Goal: Task Accomplishment & Management: Manage account settings

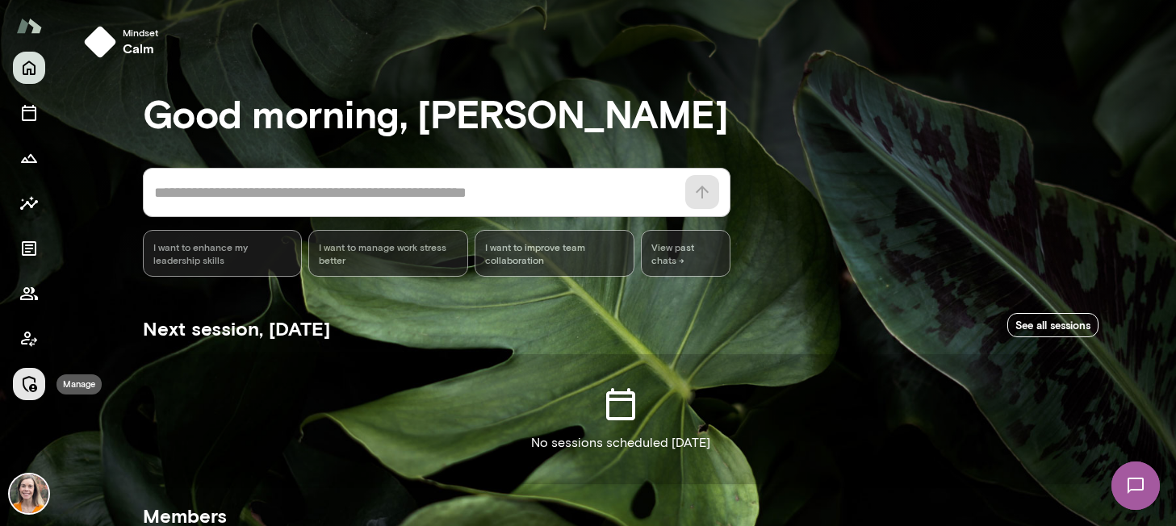
click at [29, 374] on button "Manage" at bounding box center [29, 384] width 32 height 32
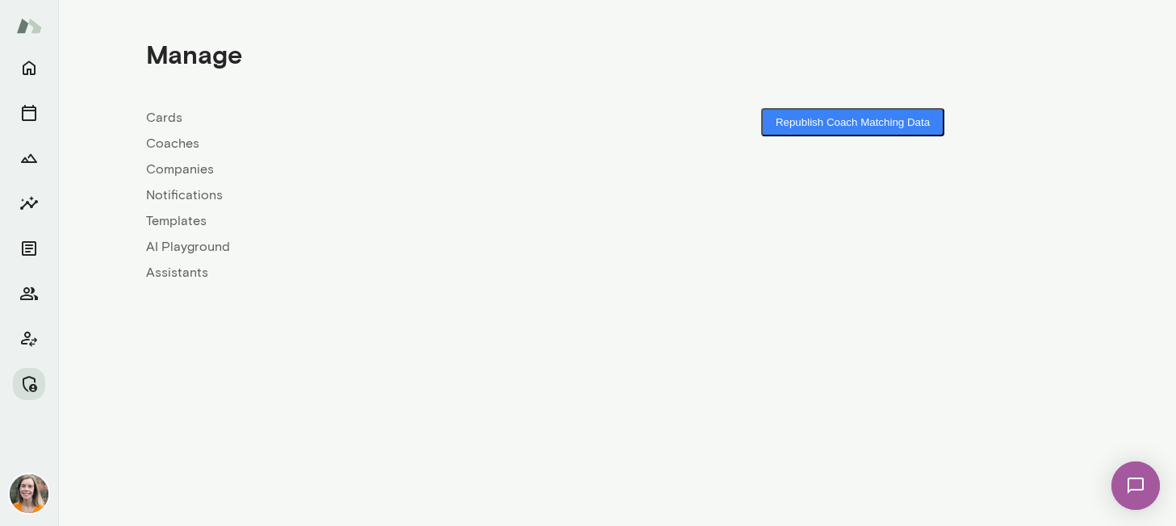
click at [169, 144] on link "Coaches" at bounding box center [381, 143] width 471 height 19
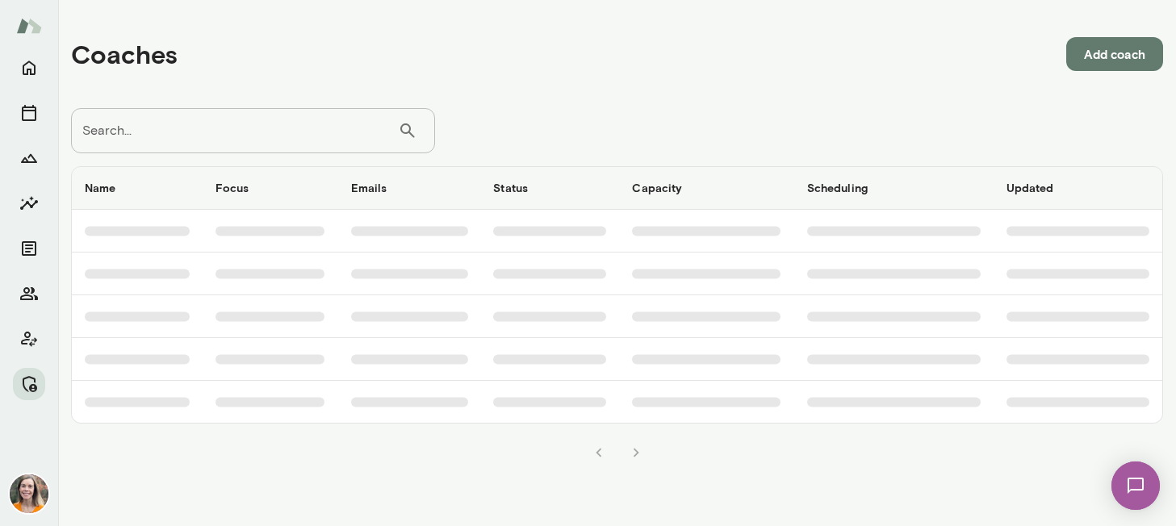
click at [219, 128] on input "Search..." at bounding box center [234, 130] width 327 height 45
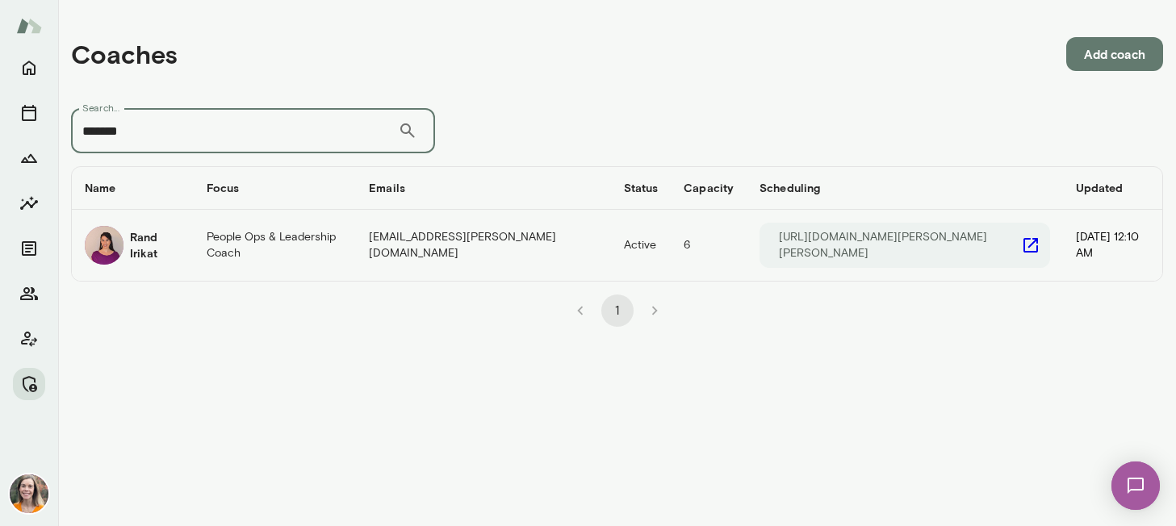
type input "*******"
click at [175, 265] on td "Rand Irikat" at bounding box center [133, 245] width 122 height 71
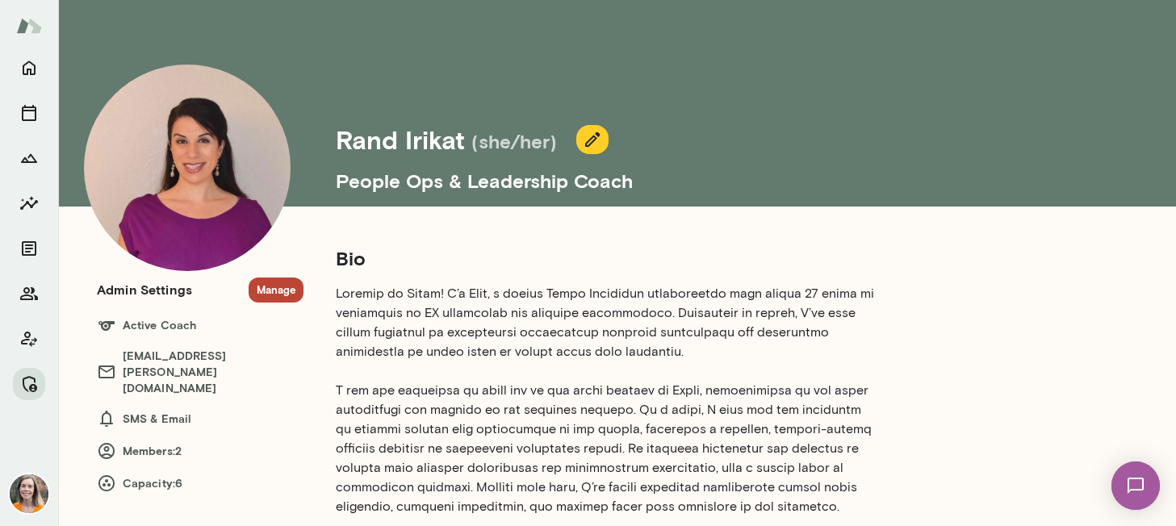
click at [271, 283] on button "Manage" at bounding box center [276, 290] width 55 height 25
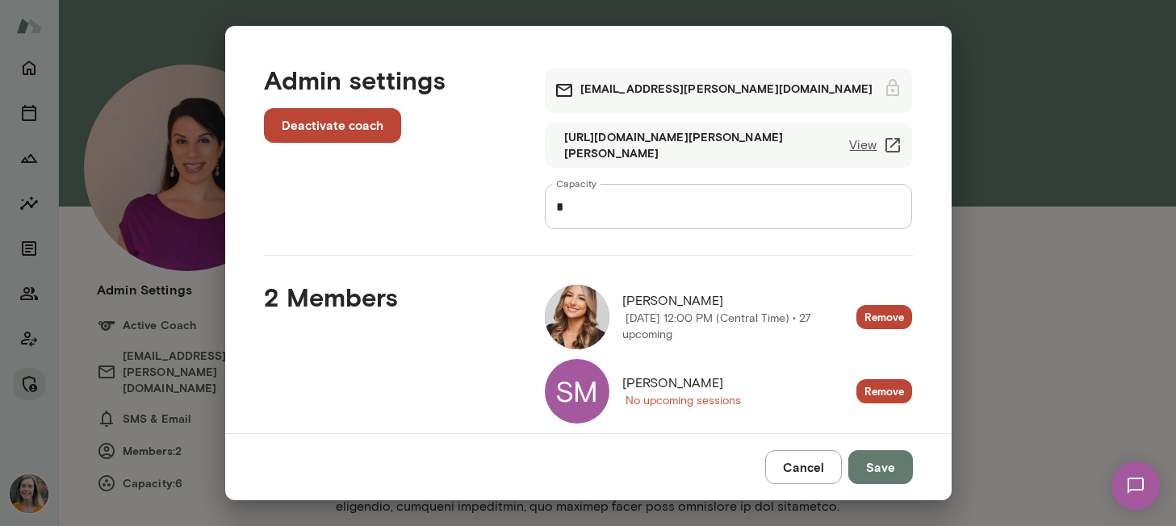
click at [573, 385] on div "SM" at bounding box center [577, 391] width 65 height 65
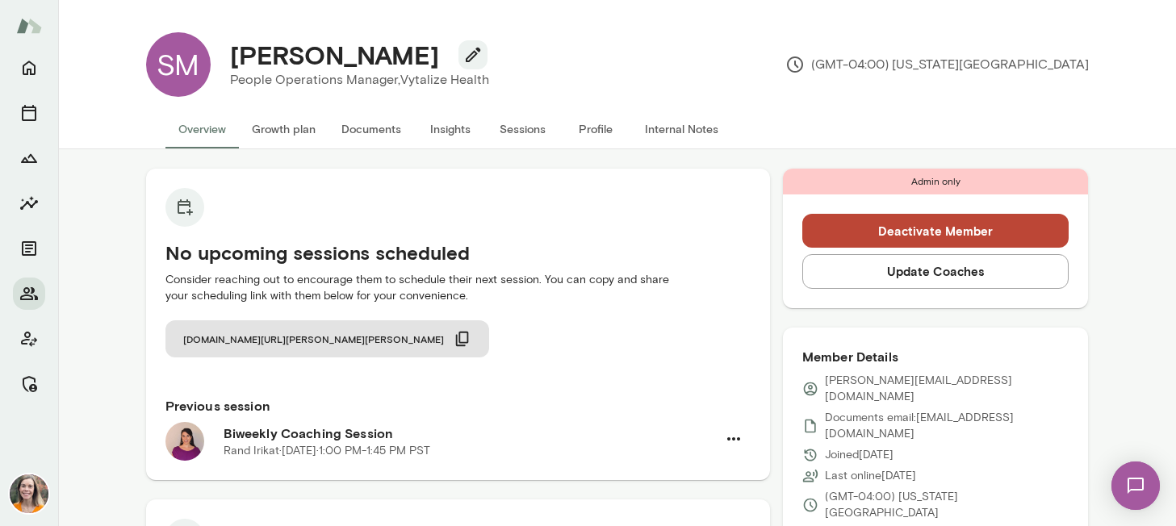
click at [516, 135] on button "Sessions" at bounding box center [523, 129] width 73 height 39
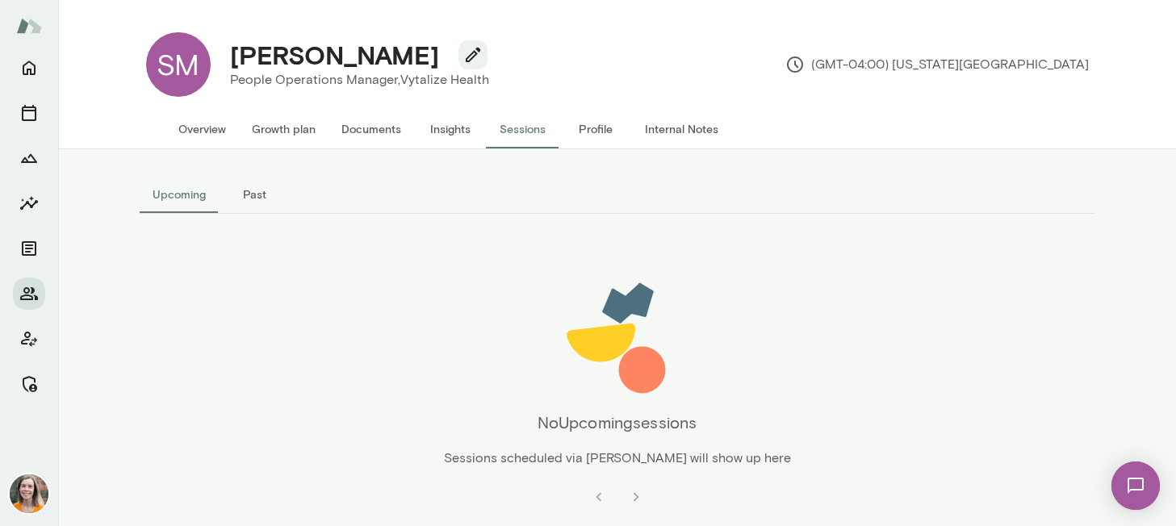
click at [251, 195] on button "Past" at bounding box center [255, 194] width 73 height 39
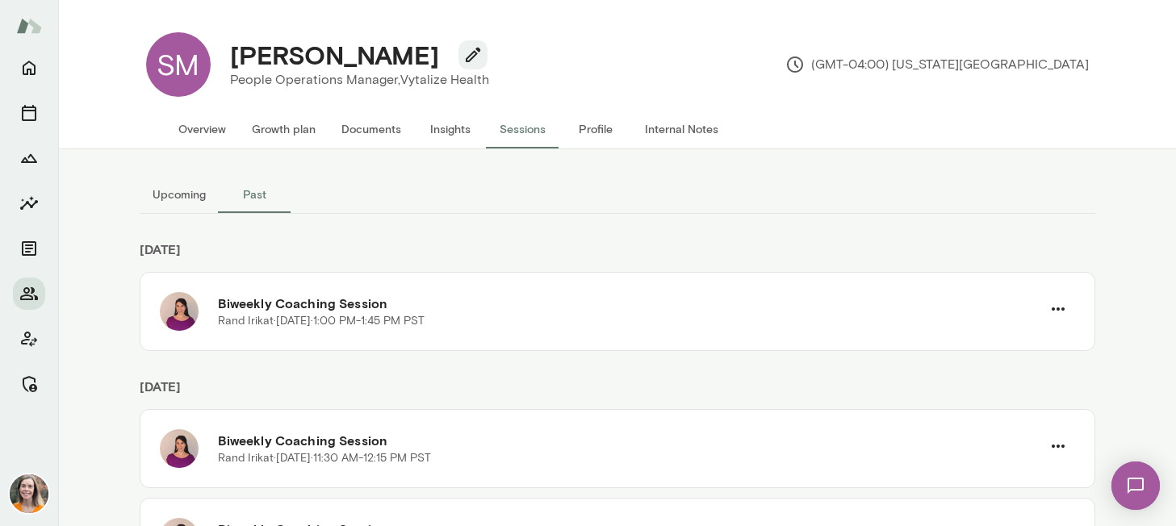
click at [199, 129] on button "Overview" at bounding box center [201, 129] width 73 height 39
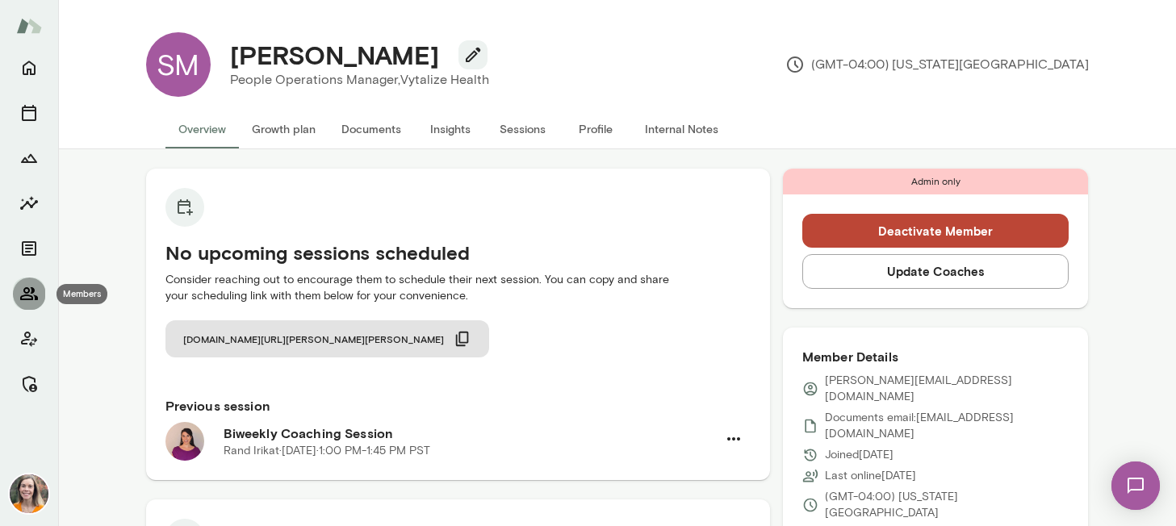
click at [26, 290] on icon "Members" at bounding box center [28, 293] width 19 height 19
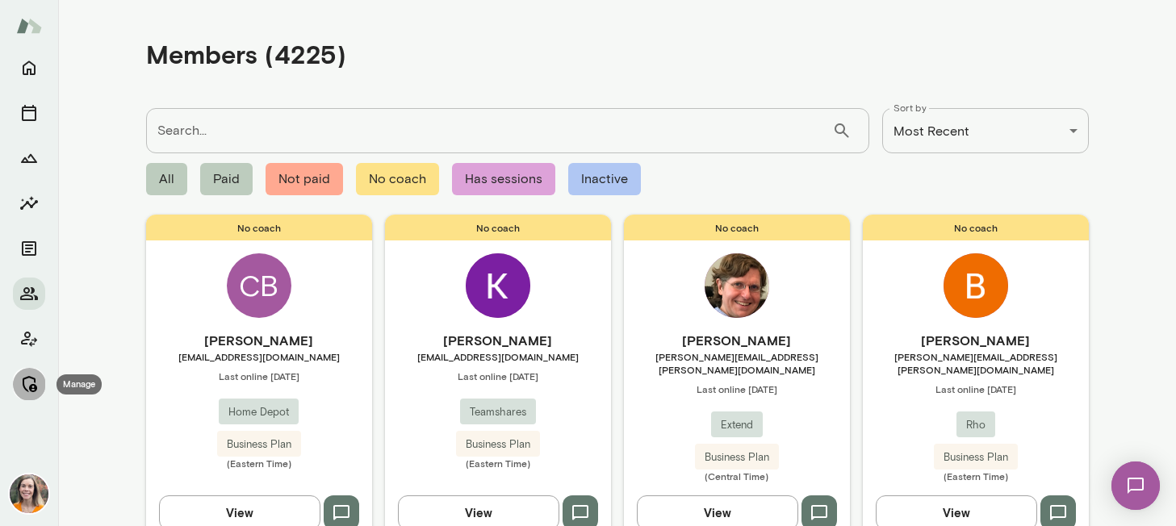
click at [18, 386] on button "Manage" at bounding box center [29, 384] width 32 height 32
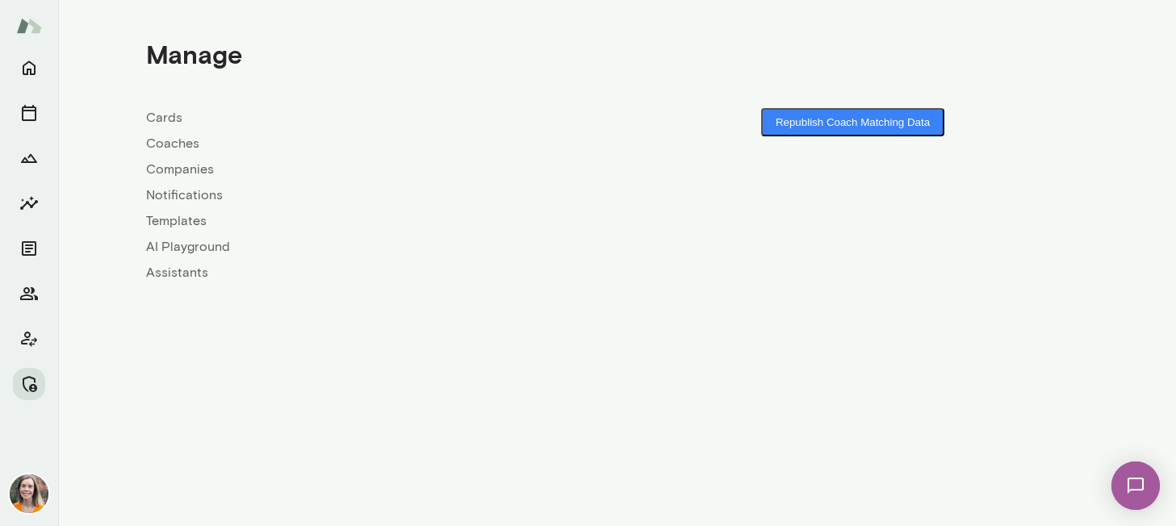
click at [170, 142] on link "Coaches" at bounding box center [381, 143] width 471 height 19
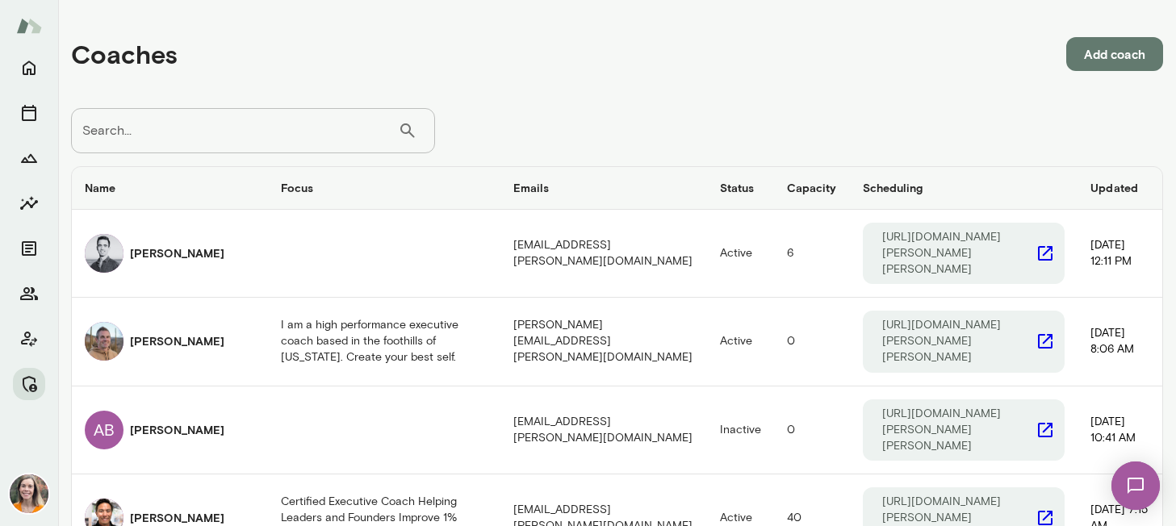
click at [176, 140] on input "Search..." at bounding box center [234, 130] width 327 height 45
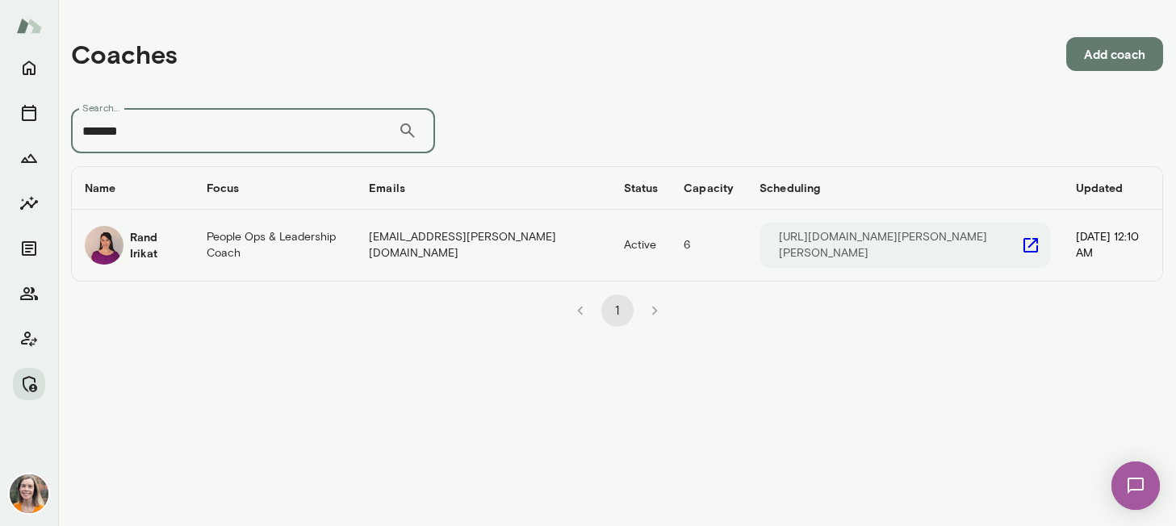
type input "*******"
click at [181, 251] on div "Rand Irikat" at bounding box center [133, 245] width 96 height 39
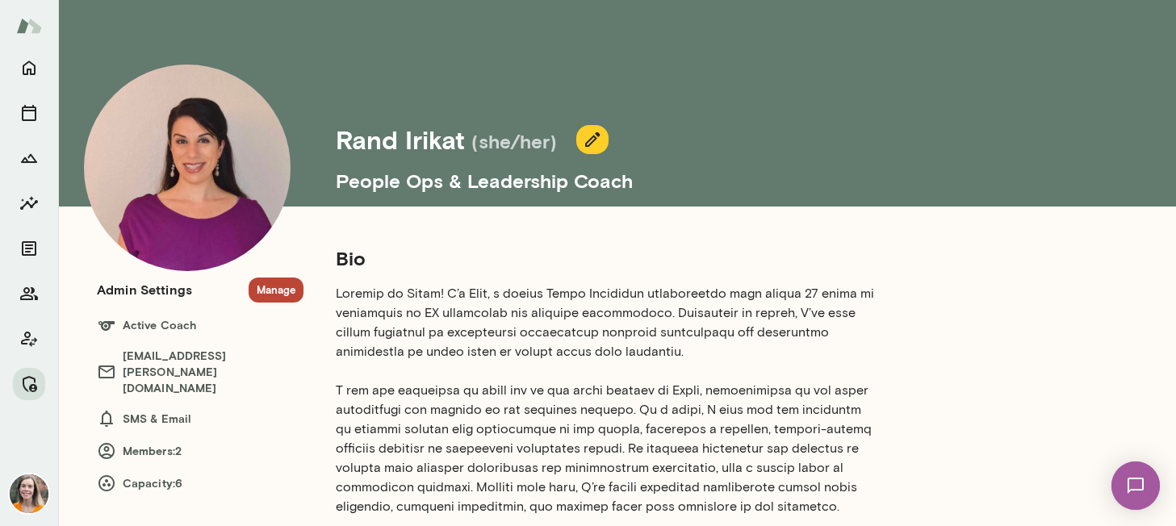
click at [274, 292] on button "Manage" at bounding box center [276, 290] width 55 height 25
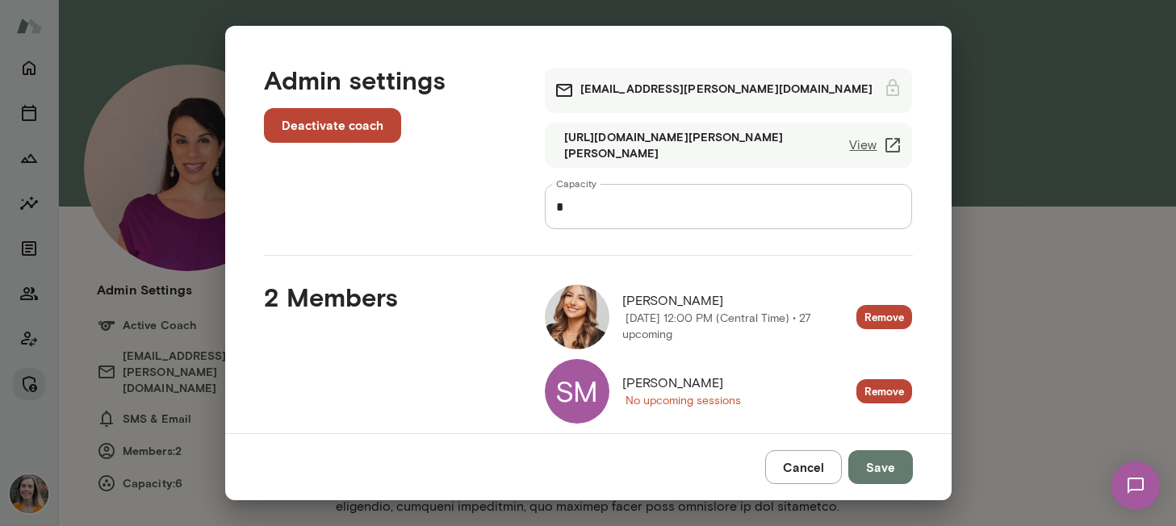
scroll to position [29, 0]
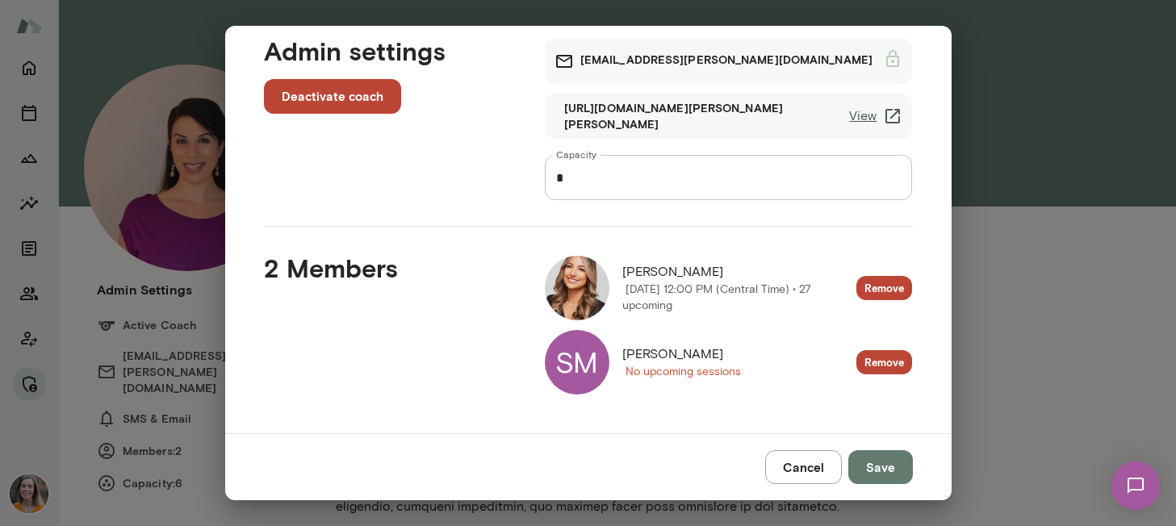
click at [804, 470] on button "Cancel" at bounding box center [803, 467] width 77 height 34
